Goal: Check status: Check status

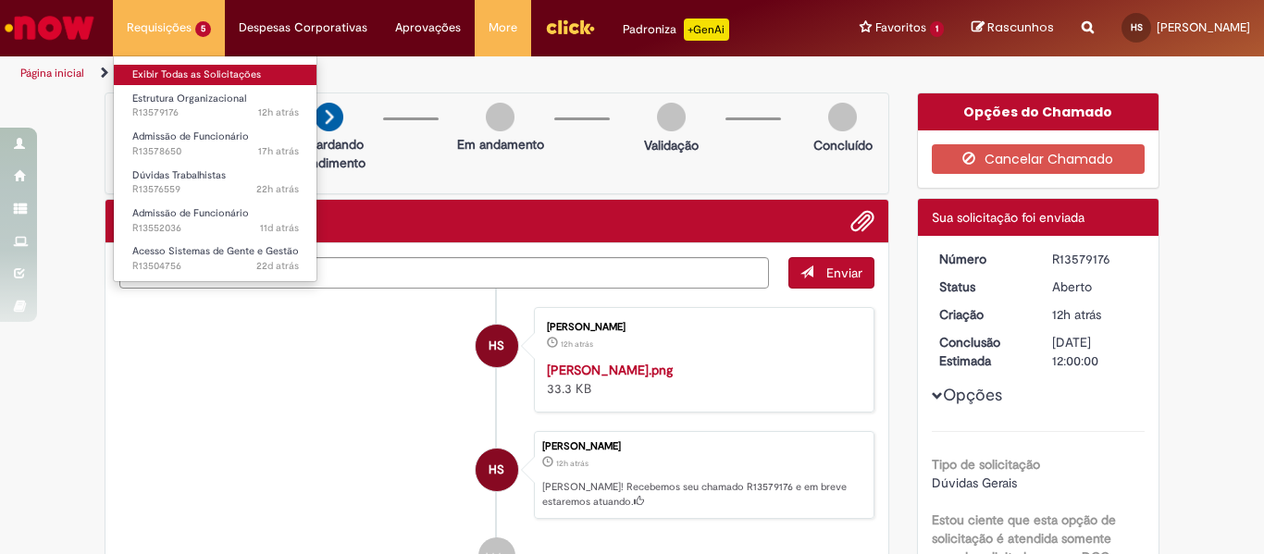
click at [241, 73] on link "Exibir Todas as Solicitações" at bounding box center [216, 75] width 204 height 20
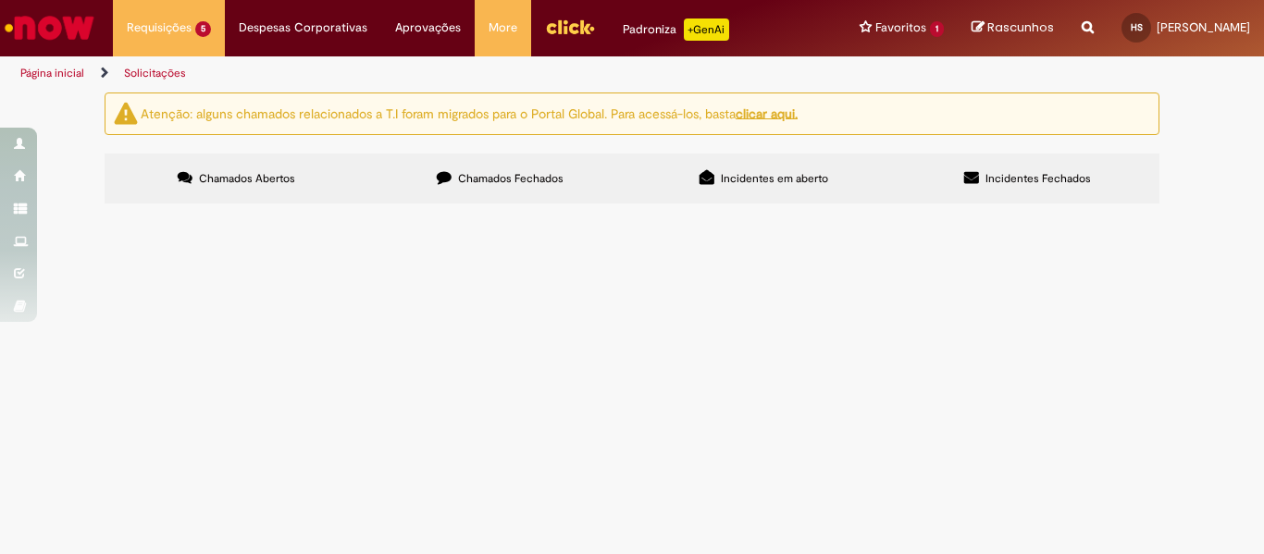
click at [0, 0] on span "Pessoal, preciso lançar para 01-10 uma promoção para o funcionário [PERSON_NAME…" at bounding box center [0, 0] width 0 height 0
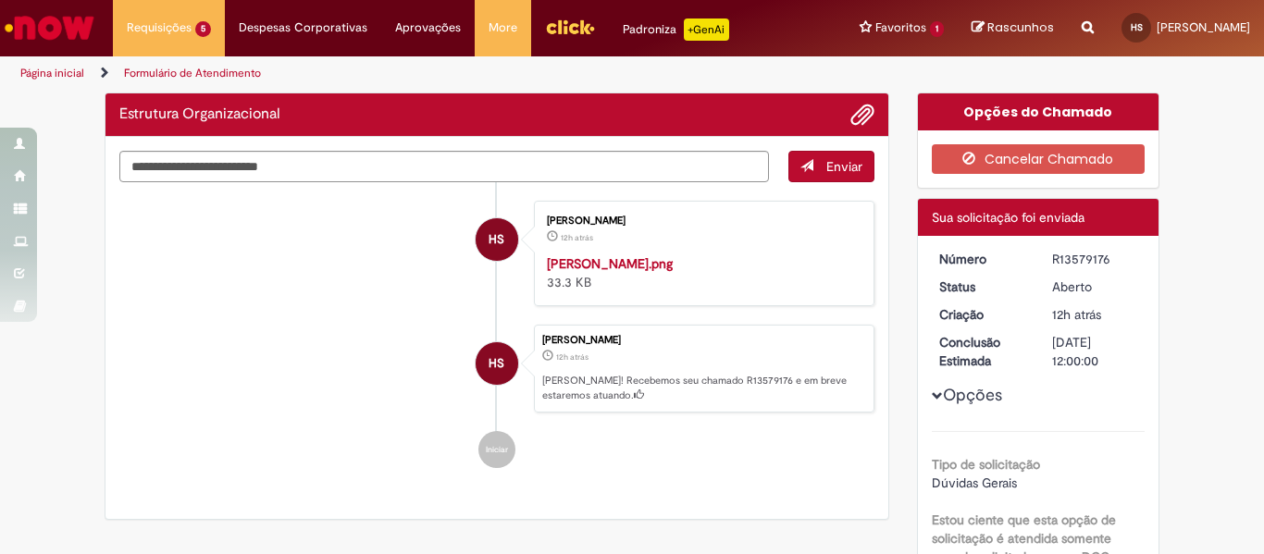
click at [753, 388] on div "Enviar HS [PERSON_NAME] 12h atrás 12 horas atrás [PERSON_NAME].png 33.3 KB HS […" at bounding box center [496, 328] width 783 height 383
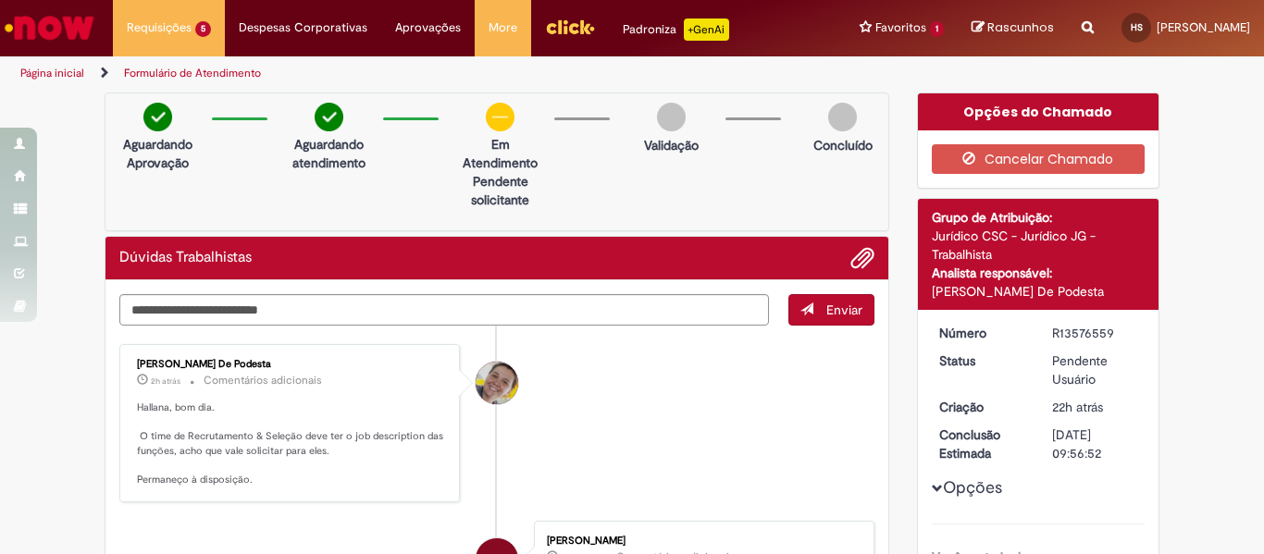
scroll to position [10, 0]
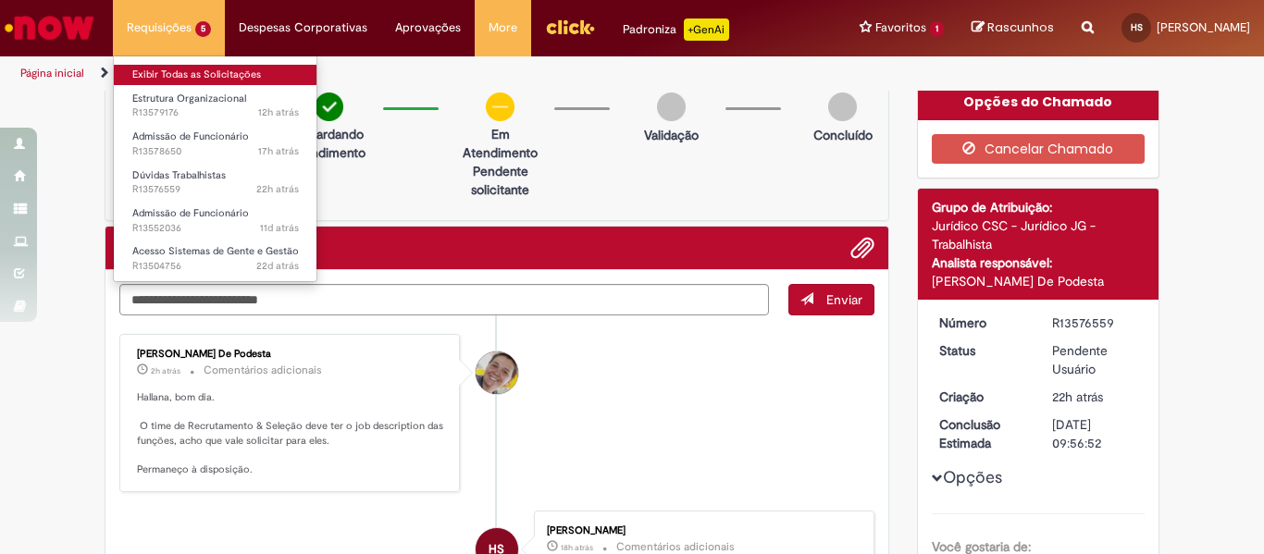
click at [192, 68] on link "Exibir Todas as Solicitações" at bounding box center [216, 75] width 204 height 20
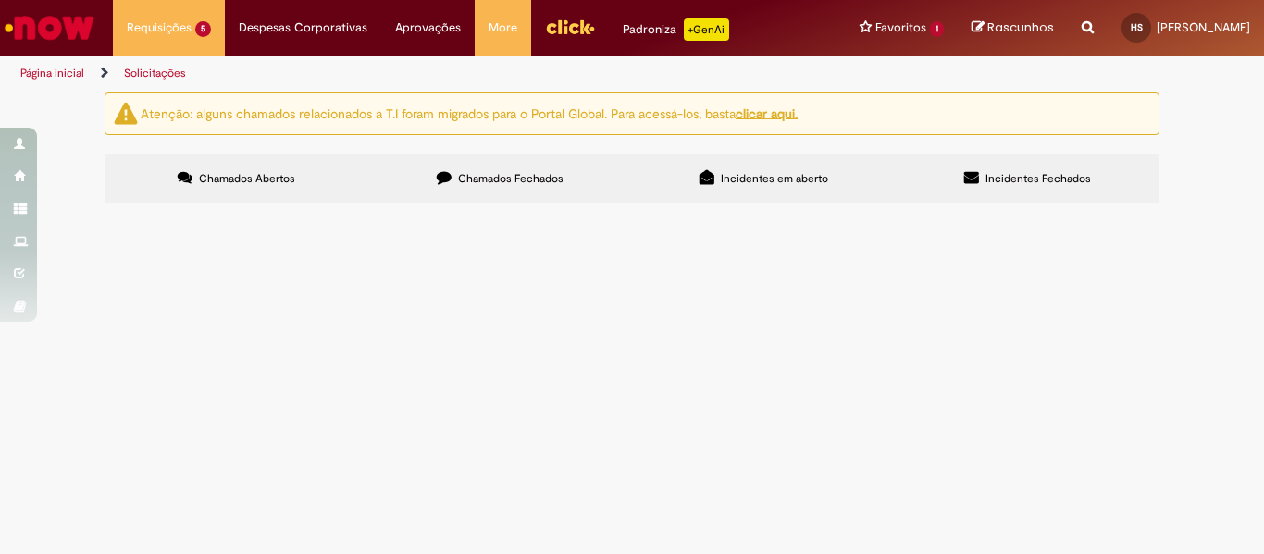
click at [447, 185] on label "Chamados Fechados" at bounding box center [500, 179] width 264 height 50
drag, startPoint x: 214, startPoint y: 229, endPoint x: 296, endPoint y: 243, distance: 83.5
click at [0, 0] on td "Férias de Funcionários" at bounding box center [0, 0] width 0 height 0
click at [67, 209] on div "Atenção: alguns chamados relacionados a T.I foram migrados para o Portal Global…" at bounding box center [632, 151] width 1264 height 117
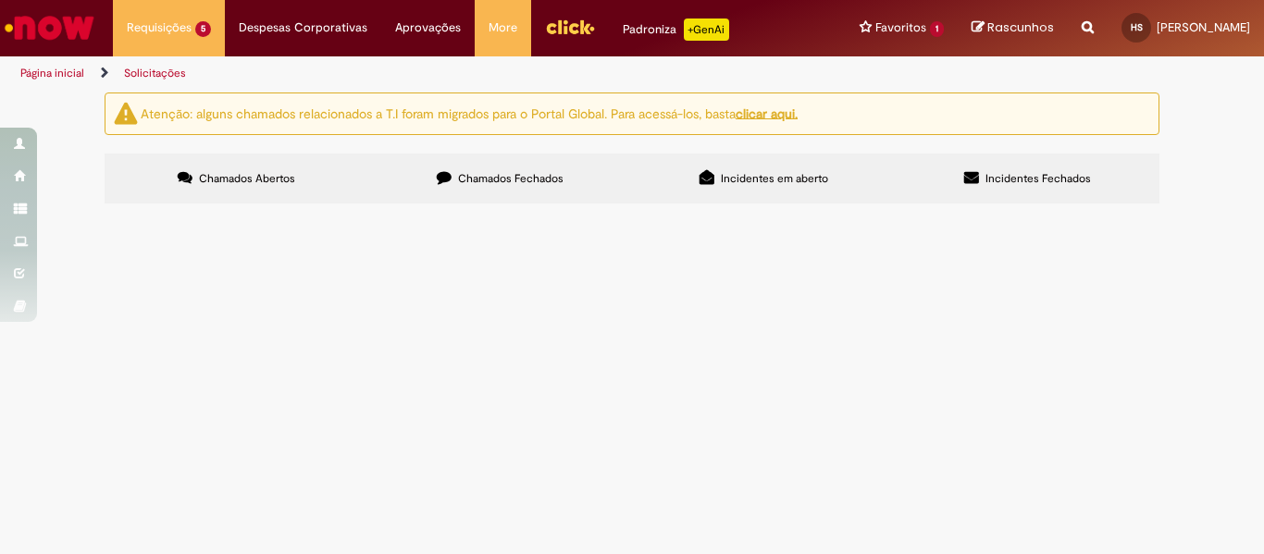
scroll to position [0, 0]
click at [0, 0] on icon at bounding box center [0, 0] width 0 height 0
